Goal: Task Accomplishment & Management: Use online tool/utility

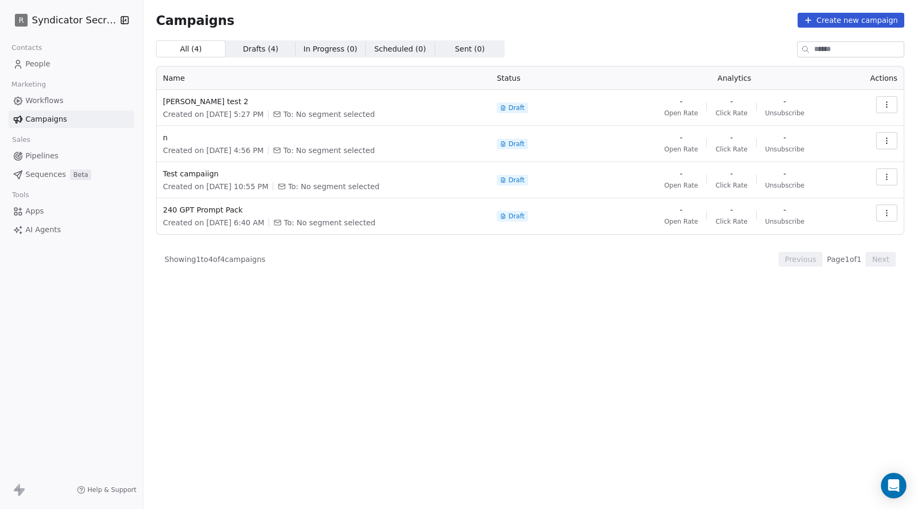
click at [483, 23] on div "Campaigns Create new campaign" at bounding box center [530, 20] width 749 height 15
click at [50, 101] on span "Workflows" at bounding box center [44, 100] width 38 height 11
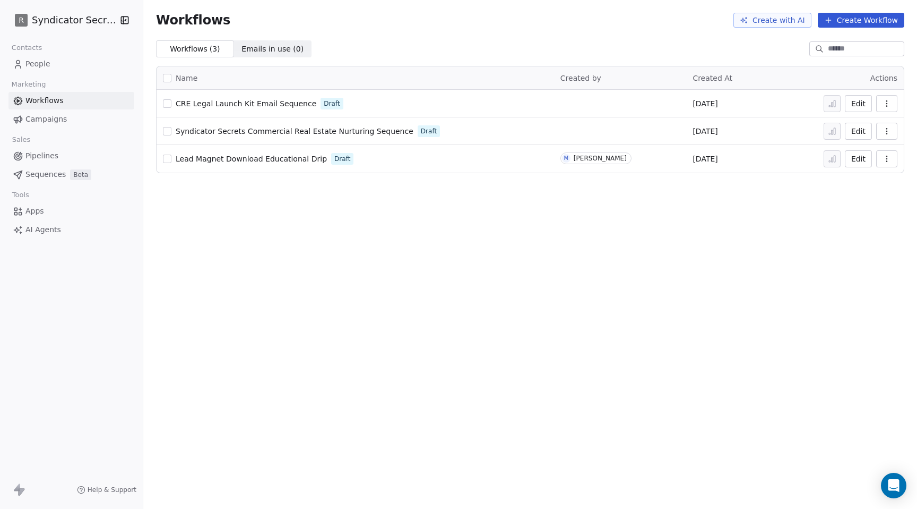
click at [36, 210] on span "Apps" at bounding box center [34, 210] width 19 height 11
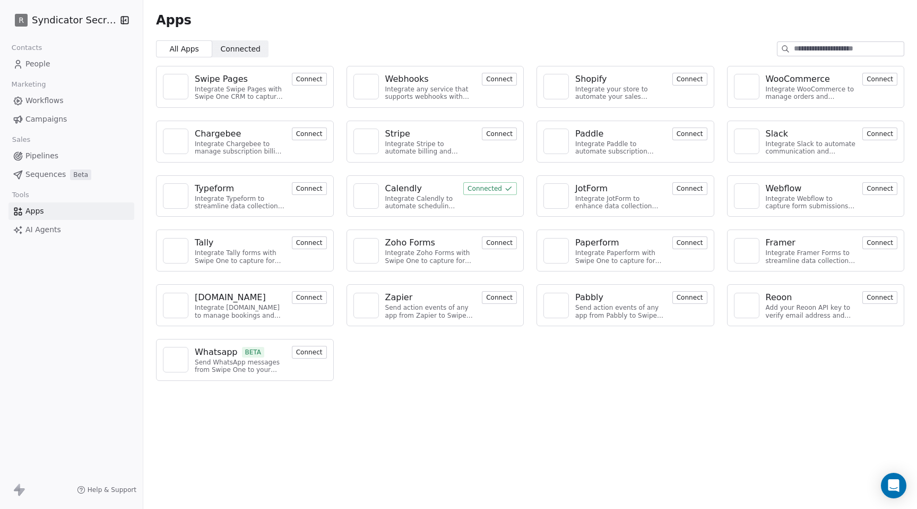
click at [40, 227] on span "AI Agents" at bounding box center [43, 229] width 36 height 11
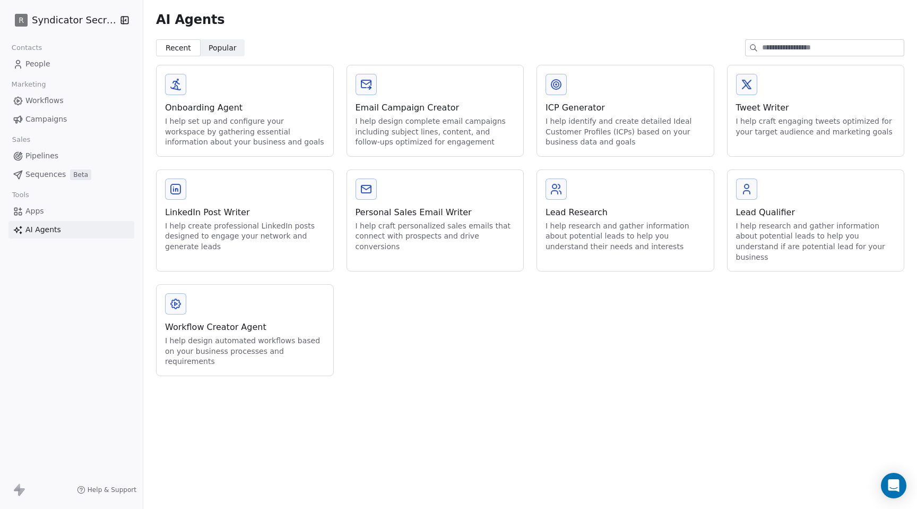
click at [37, 173] on span "Sequences" at bounding box center [45, 174] width 40 height 11
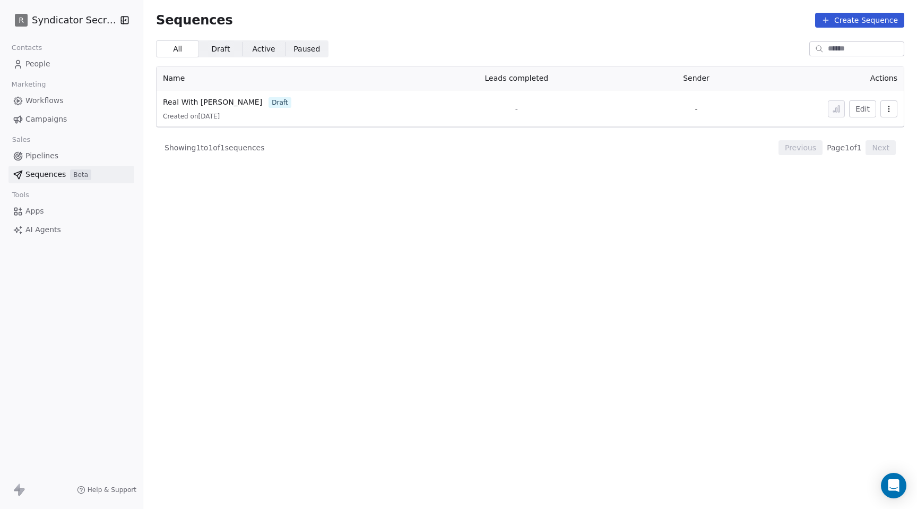
click at [37, 155] on span "Pipelines" at bounding box center [41, 155] width 33 height 11
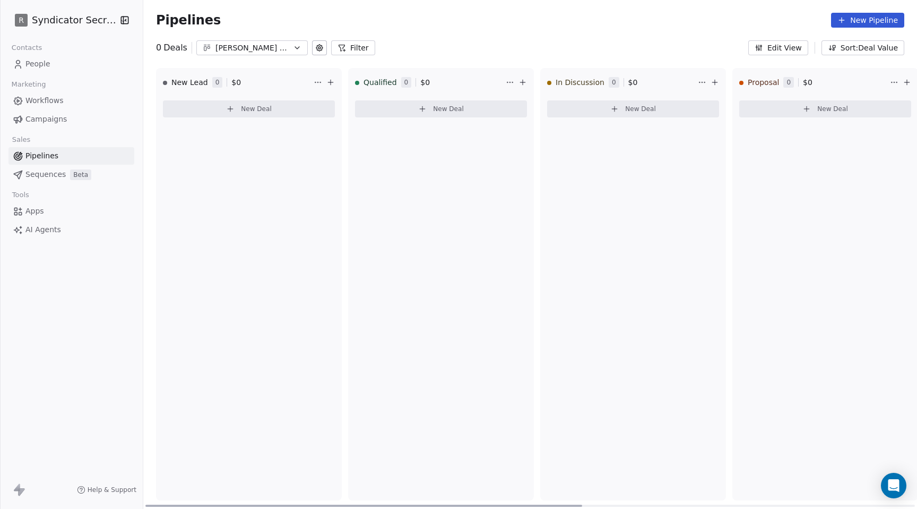
click at [244, 105] on span "New Deal" at bounding box center [256, 109] width 31 height 8
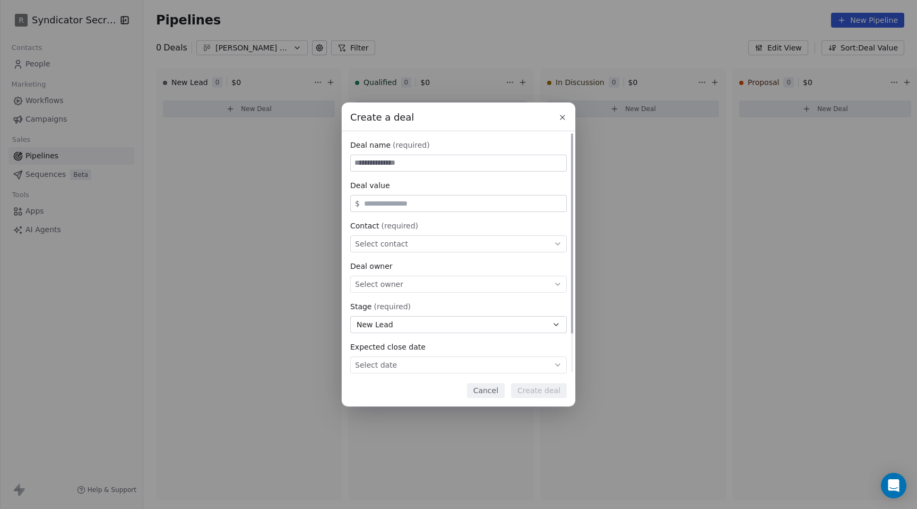
click at [401, 284] on div "Select owner" at bounding box center [458, 284] width 217 height 17
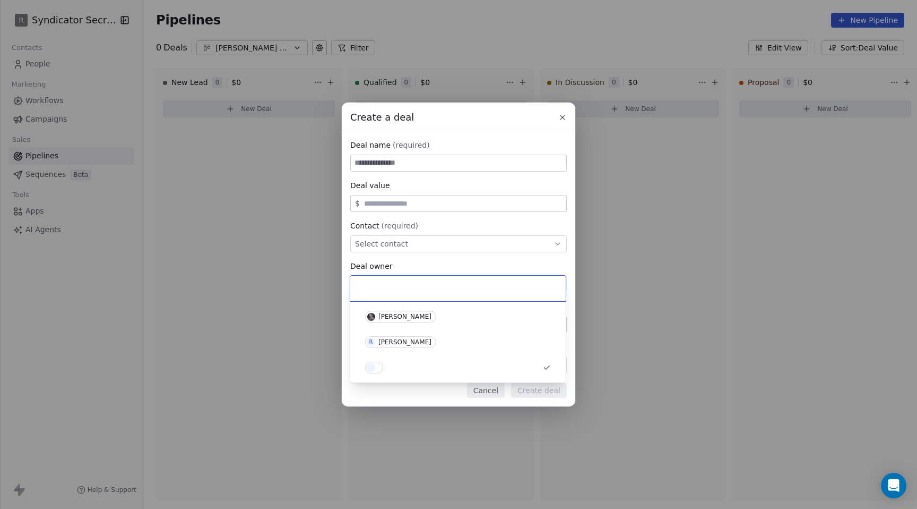
click at [379, 368] on span "Suggestions" at bounding box center [374, 368] width 18 height 12
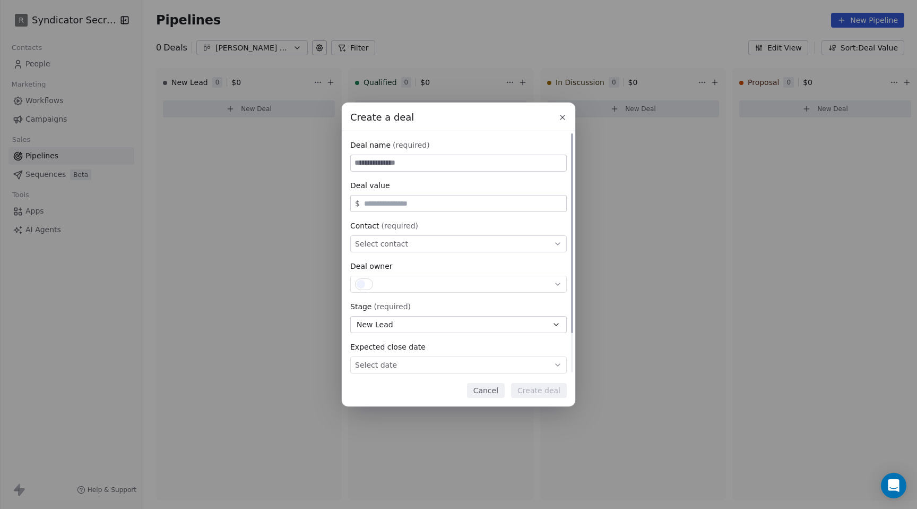
click at [367, 282] on span at bounding box center [364, 284] width 18 height 12
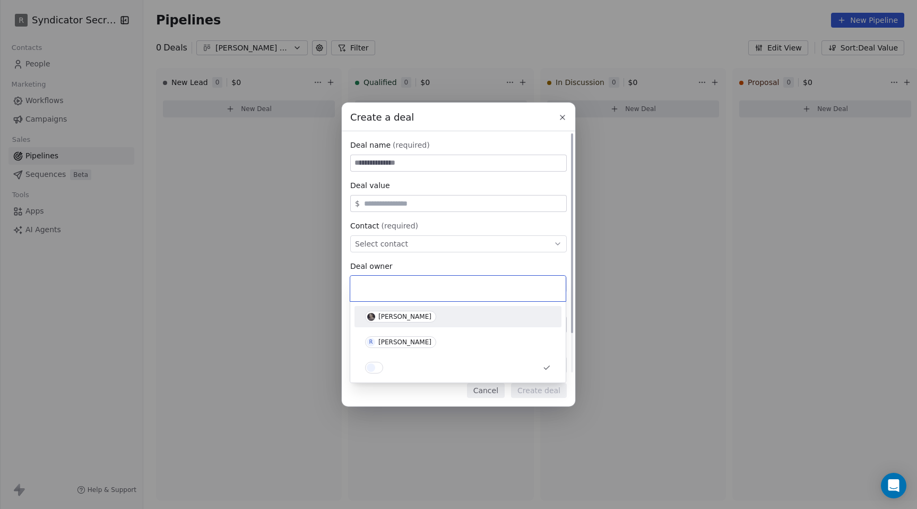
click at [371, 290] on input "text" at bounding box center [458, 288] width 203 height 12
click at [306, 271] on div "Create a deal Deal name (required) Deal value $ Contact (required) Select conta…" at bounding box center [458, 254] width 917 height 304
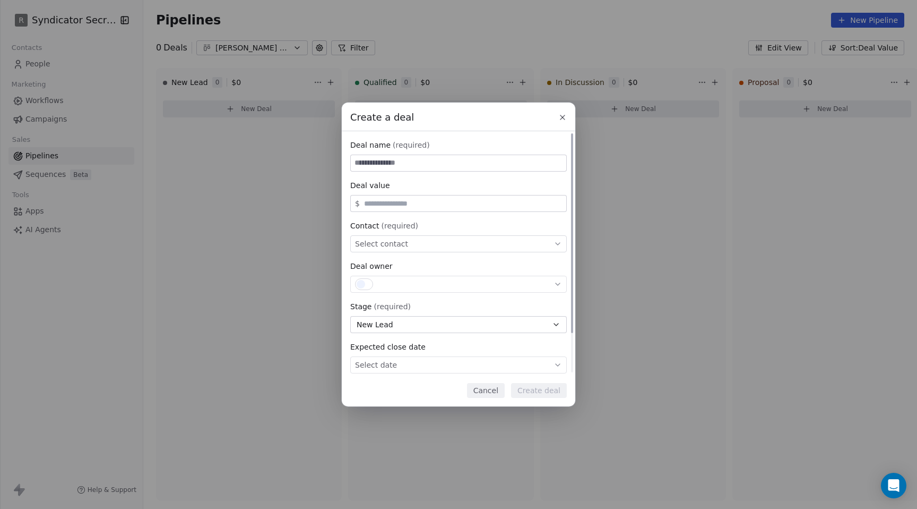
click at [313, 272] on div "Create a deal Deal name (required) Deal value $ Contact (required) Select conta…" at bounding box center [458, 254] width 917 height 304
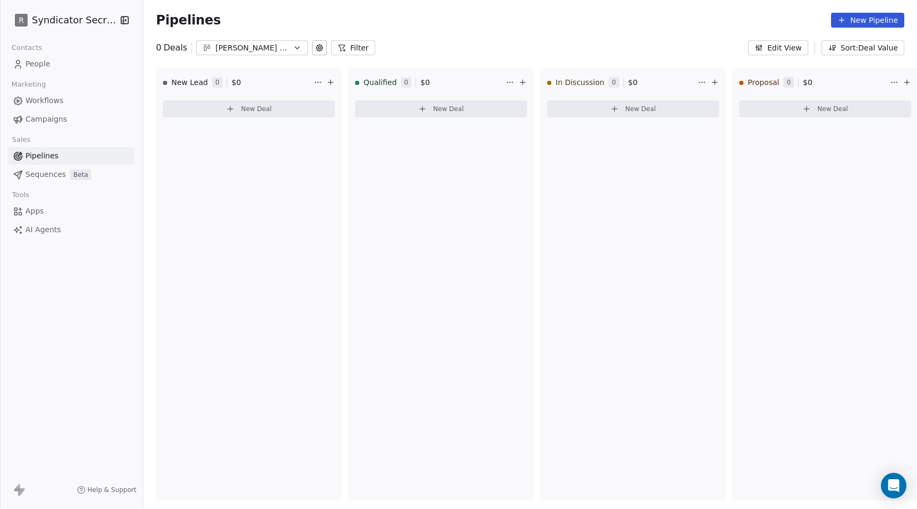
click at [46, 171] on span "Sequences" at bounding box center [45, 174] width 40 height 11
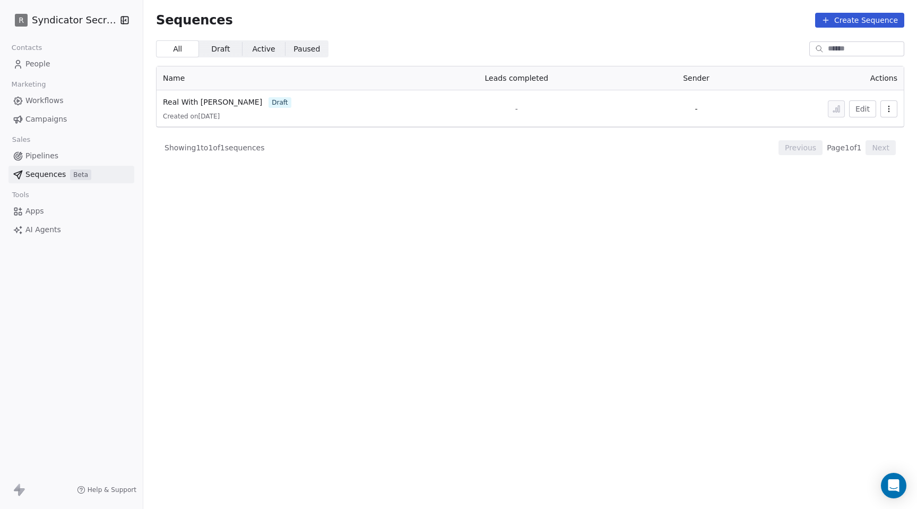
click at [54, 102] on span "Workflows" at bounding box center [44, 100] width 38 height 11
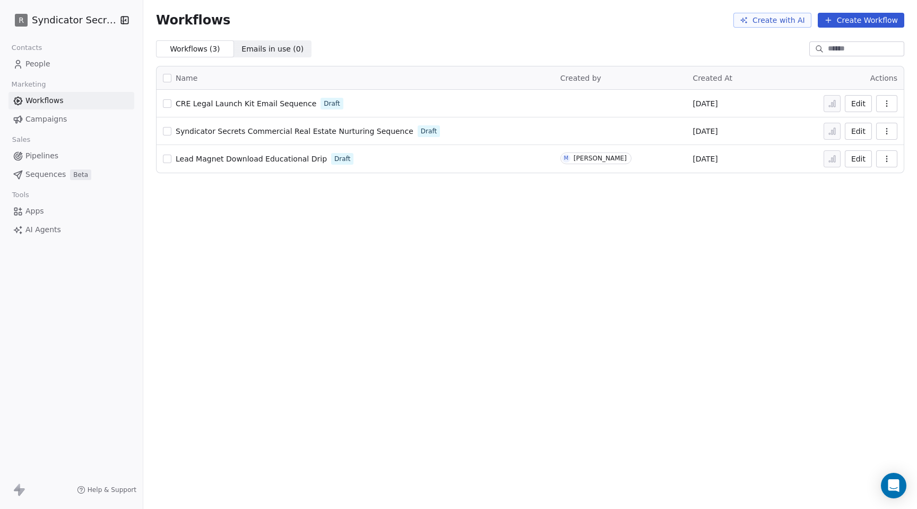
click at [847, 24] on button "Create Workflow" at bounding box center [861, 20] width 87 height 15
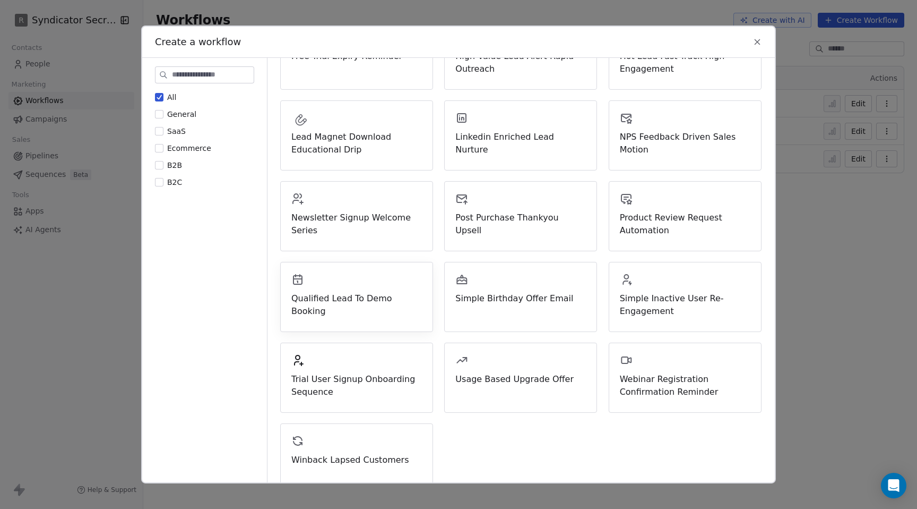
scroll to position [270, 0]
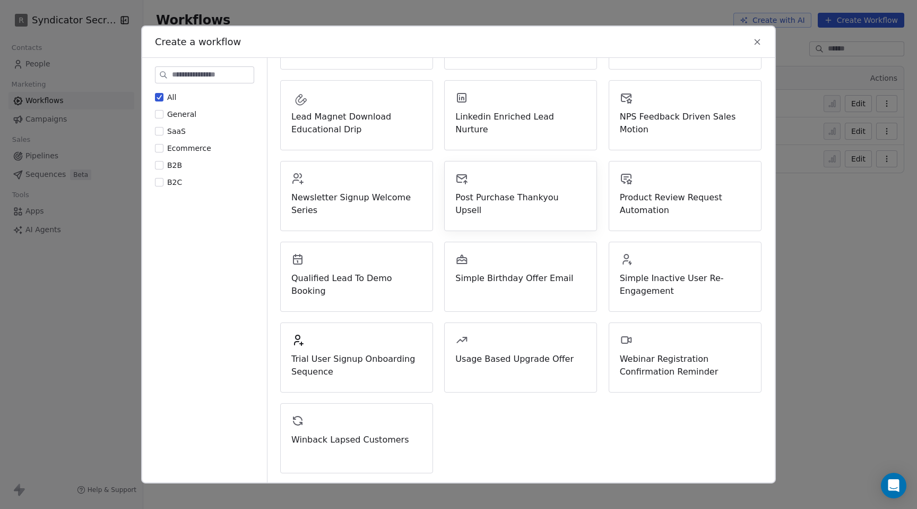
click at [485, 191] on span "Post Purchase Thankyou Upsell" at bounding box center [521, 203] width 131 height 25
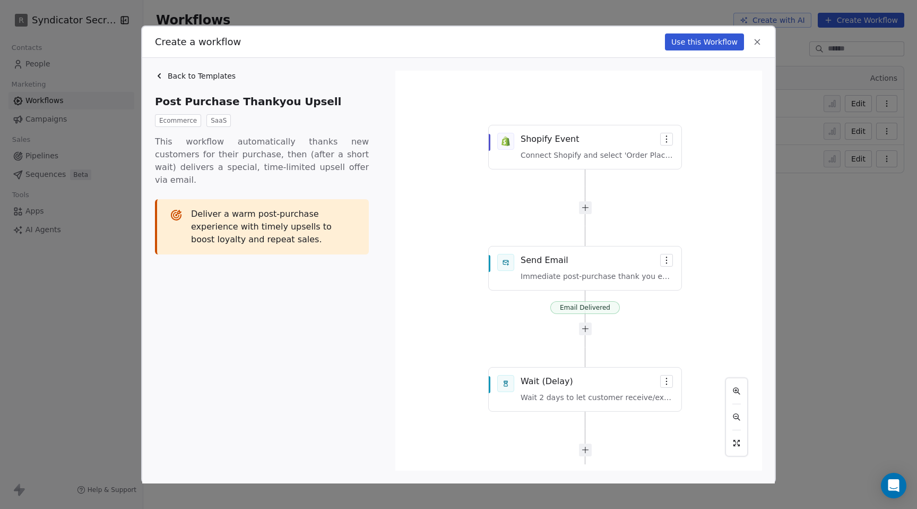
click at [668, 143] on div "Email Delivered Email Delivered Shopify Event Connect Shopify and select 'Order…" at bounding box center [579, 270] width 354 height 387
click at [666, 146] on div "Email Delivered Email Delivered Shopify Event Connect Shopify and select 'Order…" at bounding box center [579, 270] width 354 height 387
click at [603, 164] on div "Email Delivered Email Delivered Shopify Event Connect Shopify and select 'Order…" at bounding box center [579, 270] width 354 height 387
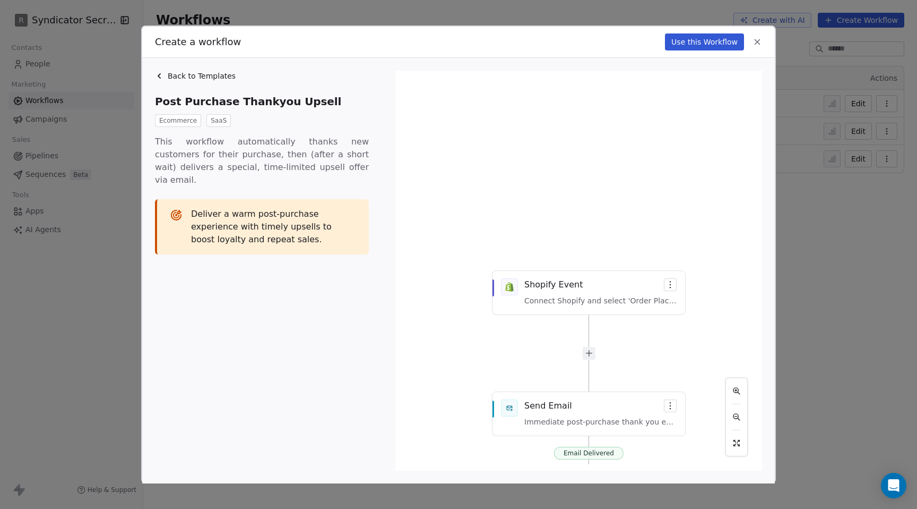
click at [760, 42] on icon at bounding box center [758, 42] width 10 height 10
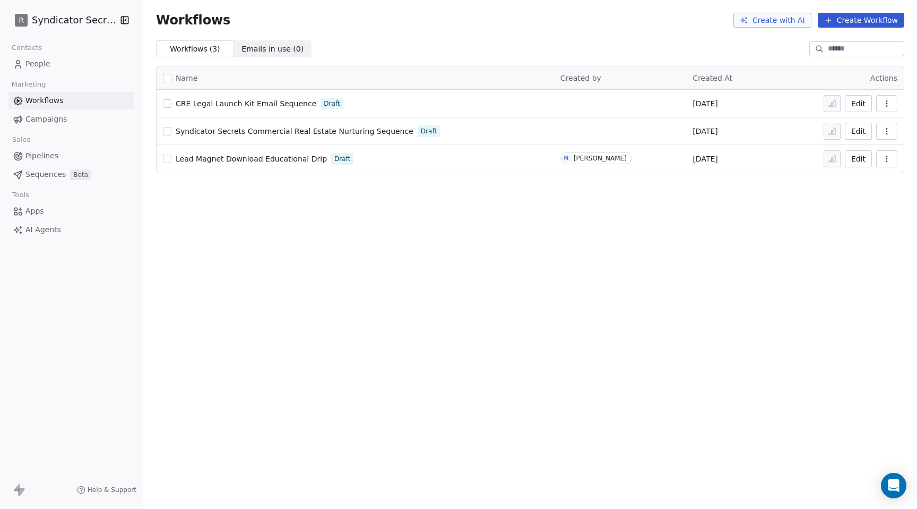
click at [30, 212] on span "Apps" at bounding box center [34, 210] width 19 height 11
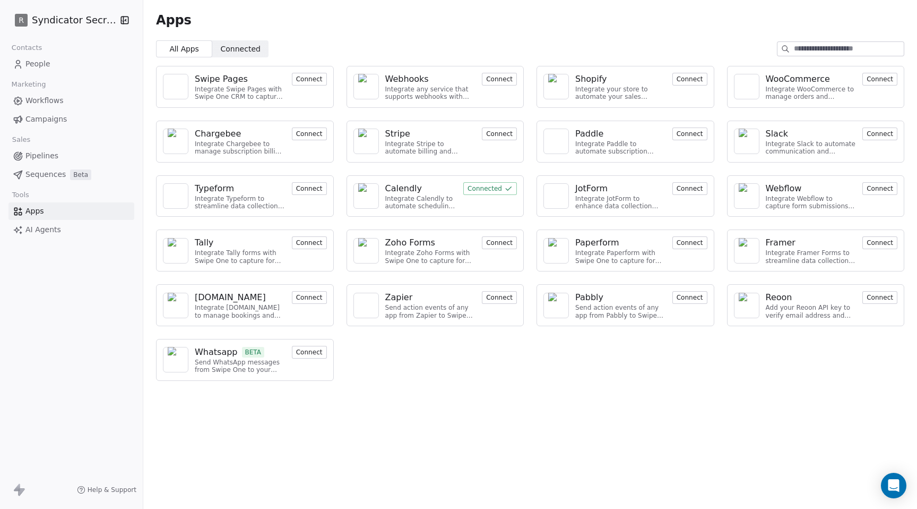
click at [814, 48] on input at bounding box center [849, 49] width 110 height 14
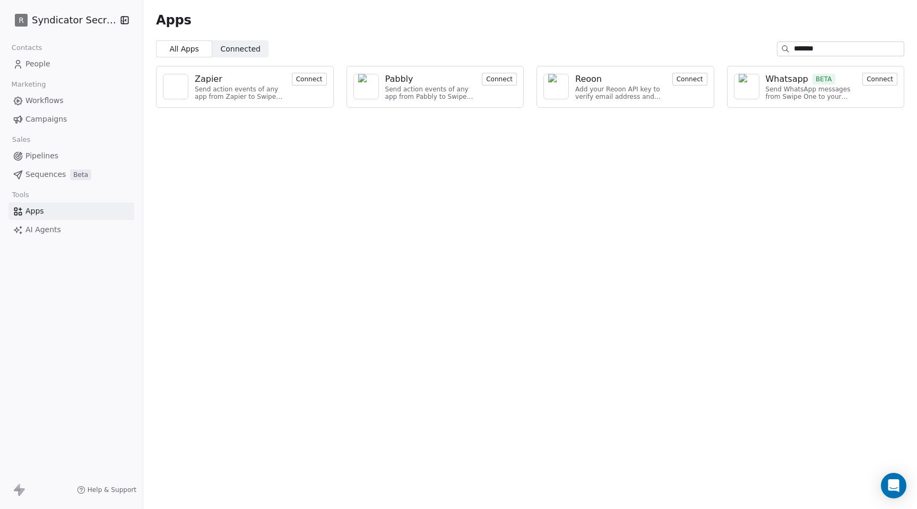
type input "*******"
click at [492, 81] on button "Connect" at bounding box center [499, 79] width 35 height 13
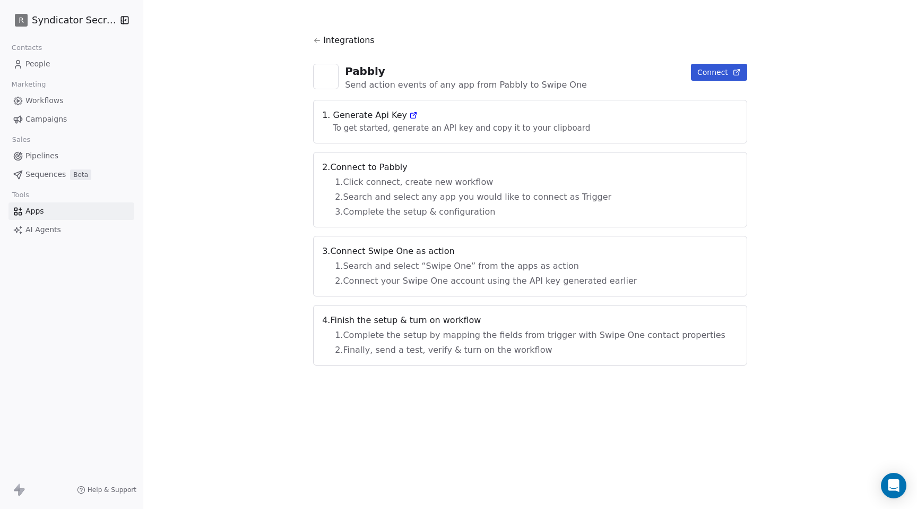
click at [691, 74] on button "Connect" at bounding box center [719, 72] width 56 height 17
click at [691, 76] on button "Connect" at bounding box center [719, 72] width 56 height 17
